Goal: Task Accomplishment & Management: Manage account settings

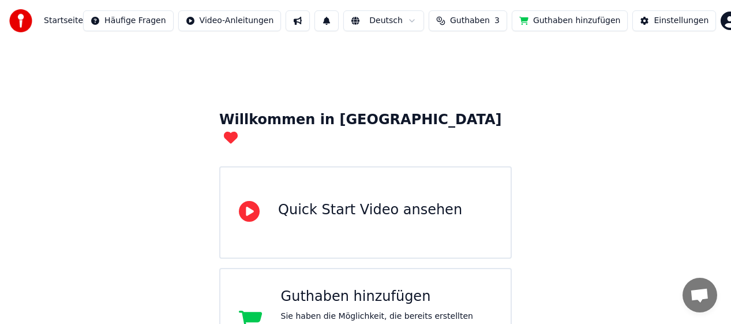
click at [302, 23] on button at bounding box center [298, 20] width 24 height 21
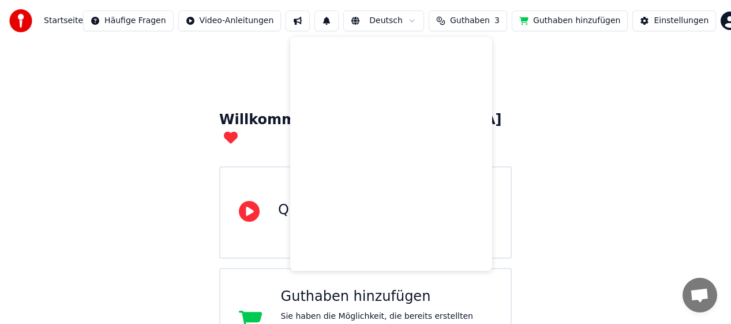
click at [302, 23] on button at bounding box center [298, 20] width 24 height 21
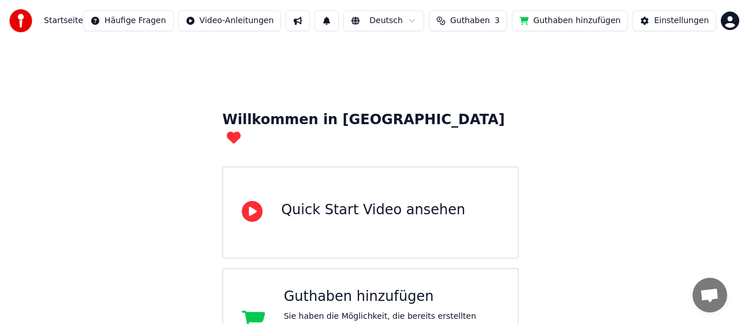
click at [234, 18] on html "Startseite Häufige Fragen Video-Anleitungen Deutsch Guthaben 3 Guthaben hinzufü…" at bounding box center [370, 300] width 741 height 600
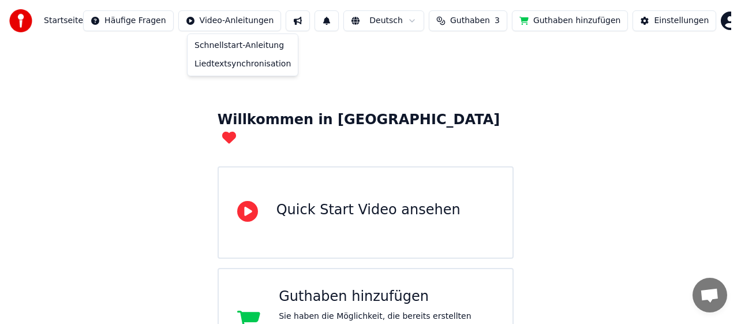
click at [234, 18] on html "Startseite Häufige Fragen Video-Anleitungen Deutsch Guthaben 3 Guthaben hinzufü…" at bounding box center [370, 300] width 741 height 600
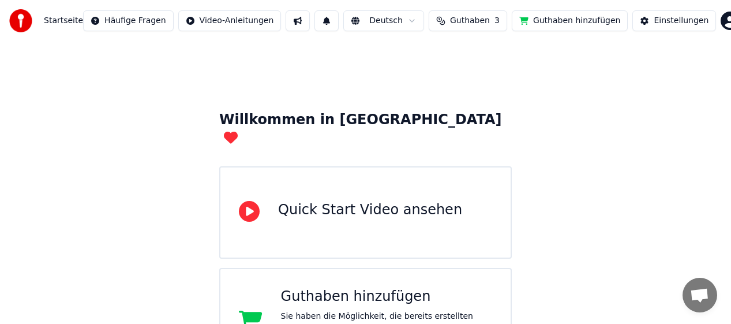
click at [336, 19] on button at bounding box center [327, 20] width 24 height 21
click at [465, 19] on span "Guthaben" at bounding box center [470, 21] width 40 height 12
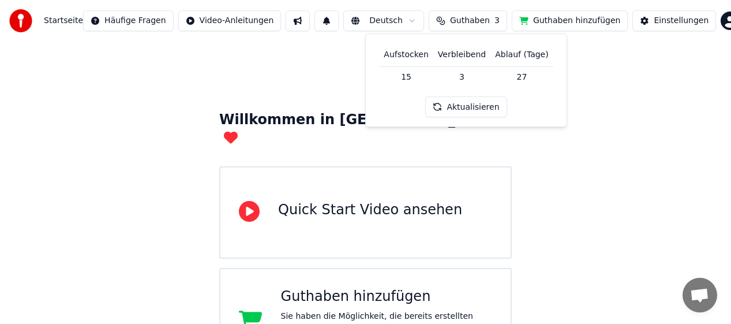
click at [465, 19] on span "Guthaben" at bounding box center [470, 21] width 40 height 12
